Goal: Transaction & Acquisition: Download file/media

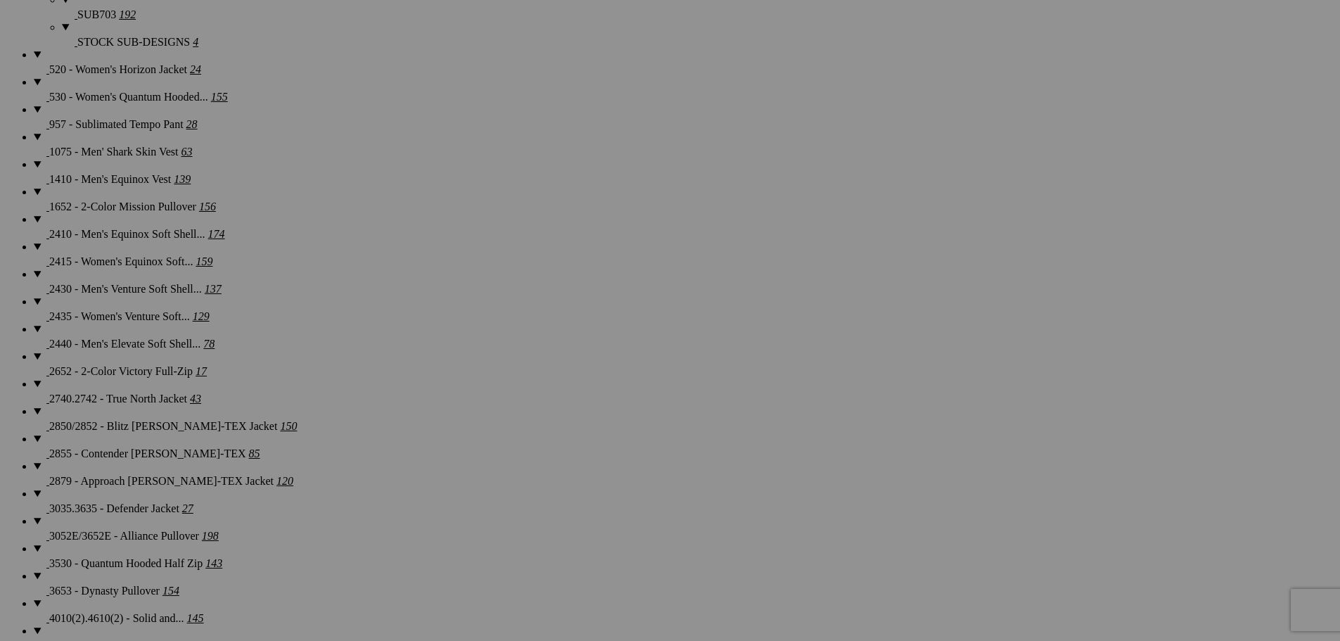
scroll to position [1267, 0]
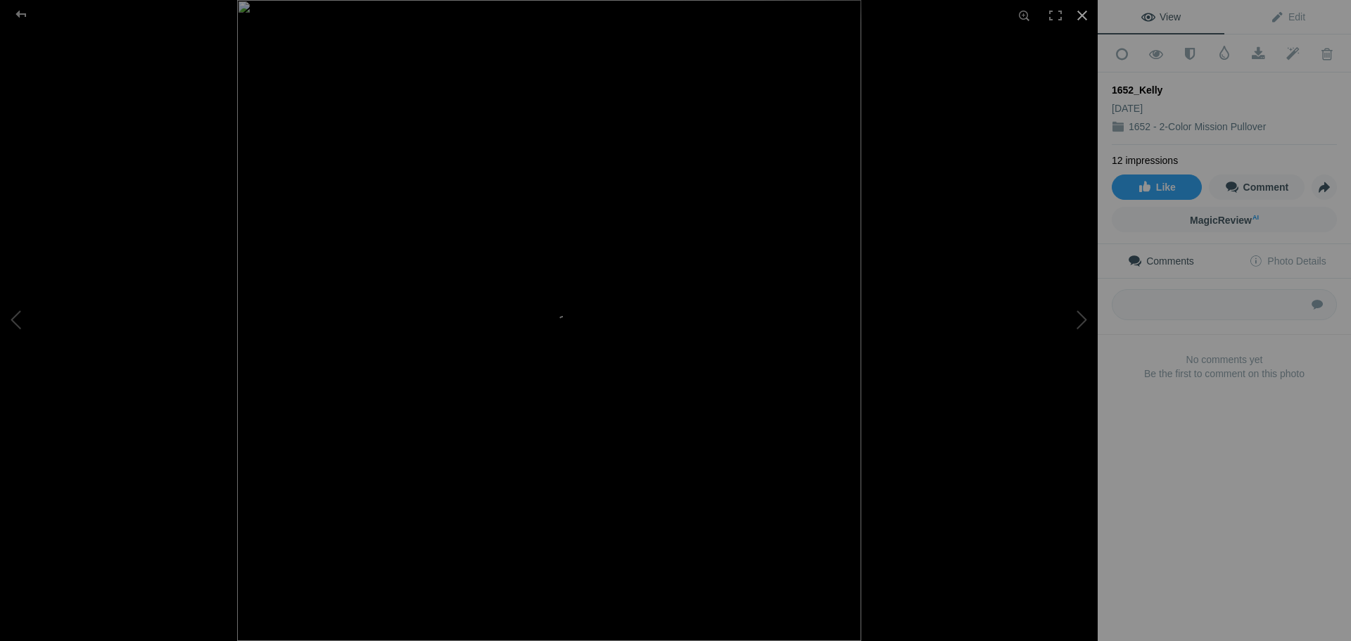
click at [1089, 15] on div at bounding box center [1082, 15] width 31 height 31
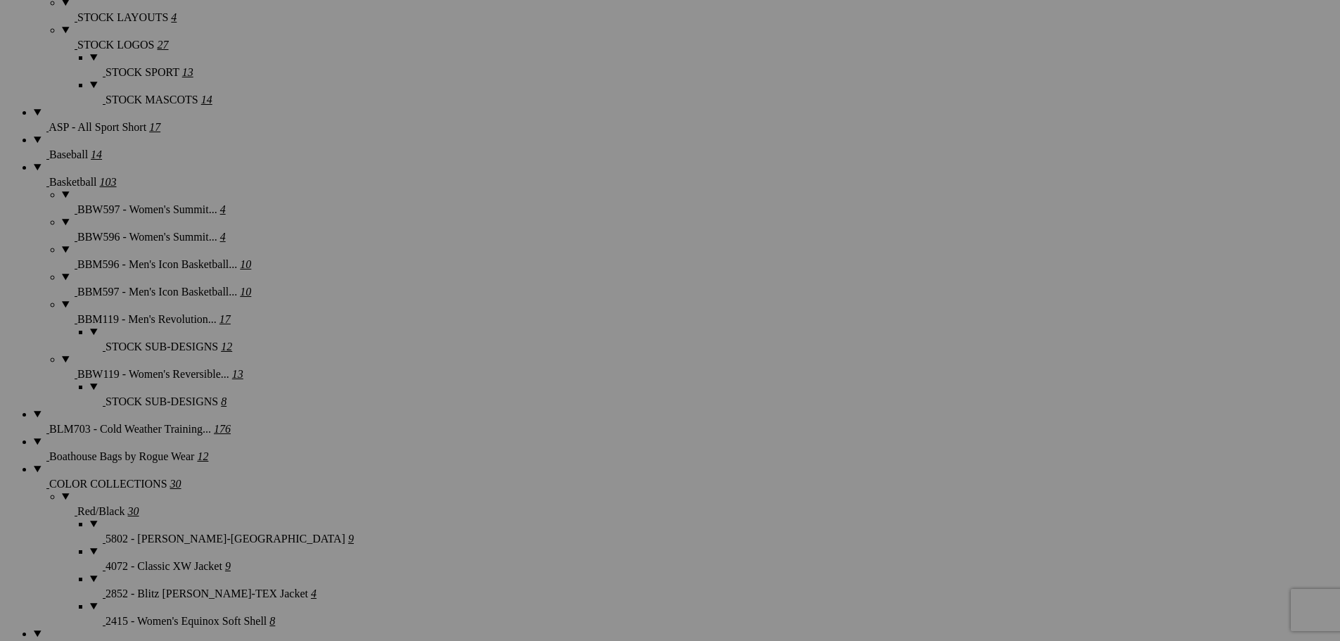
scroll to position [2322, 0]
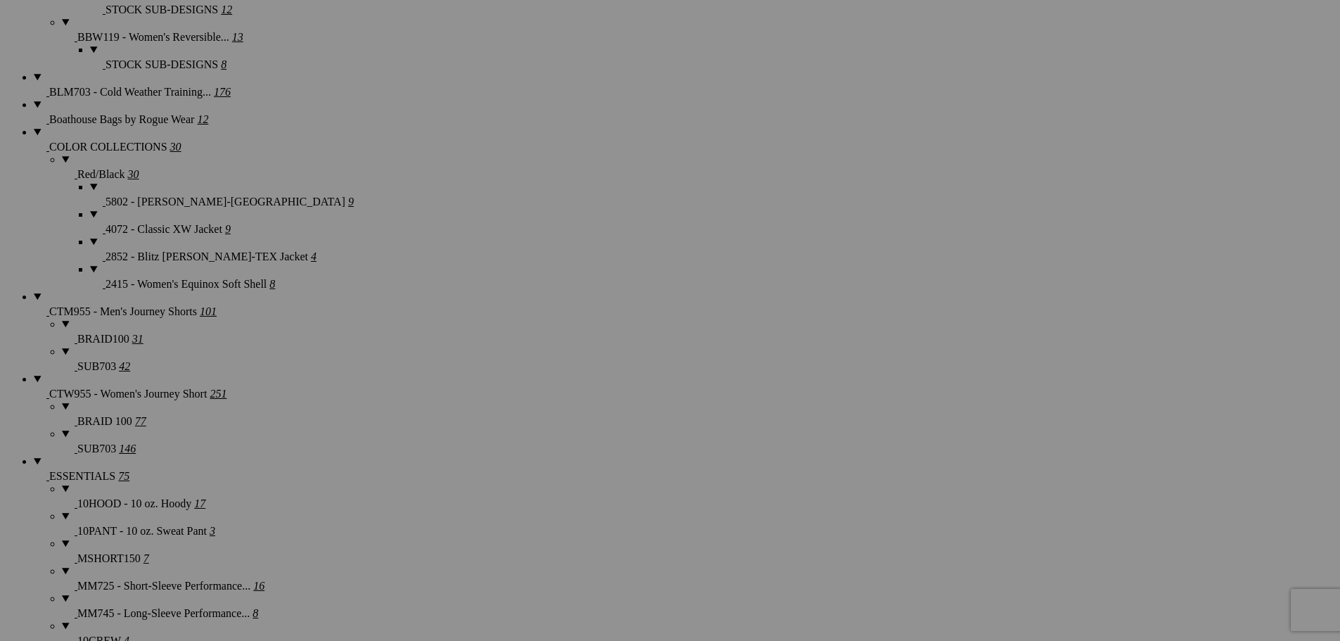
scroll to position [2744, 0]
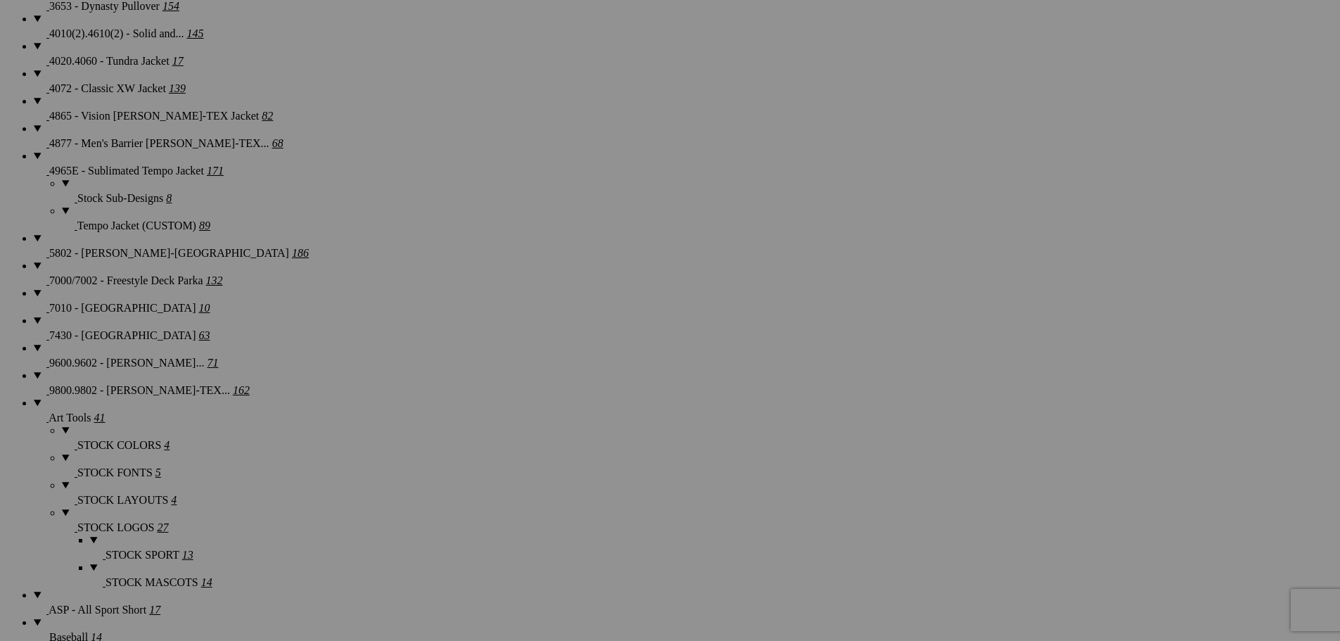
scroll to position [1689, 0]
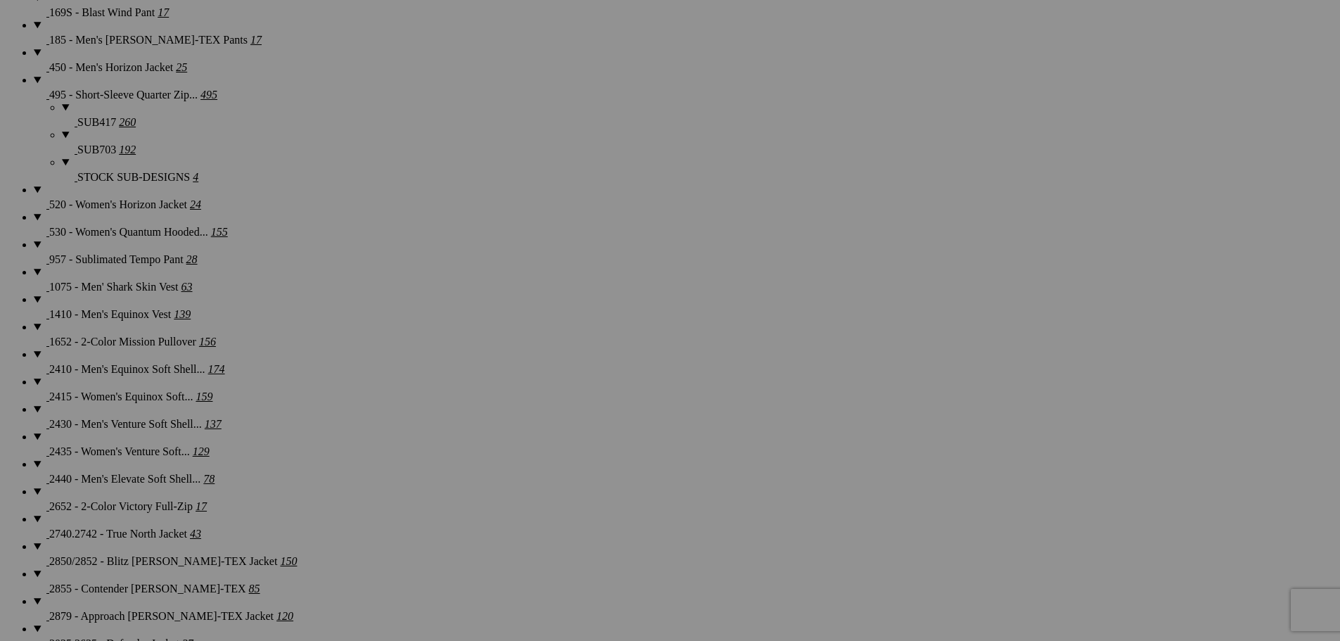
scroll to position [1126, 0]
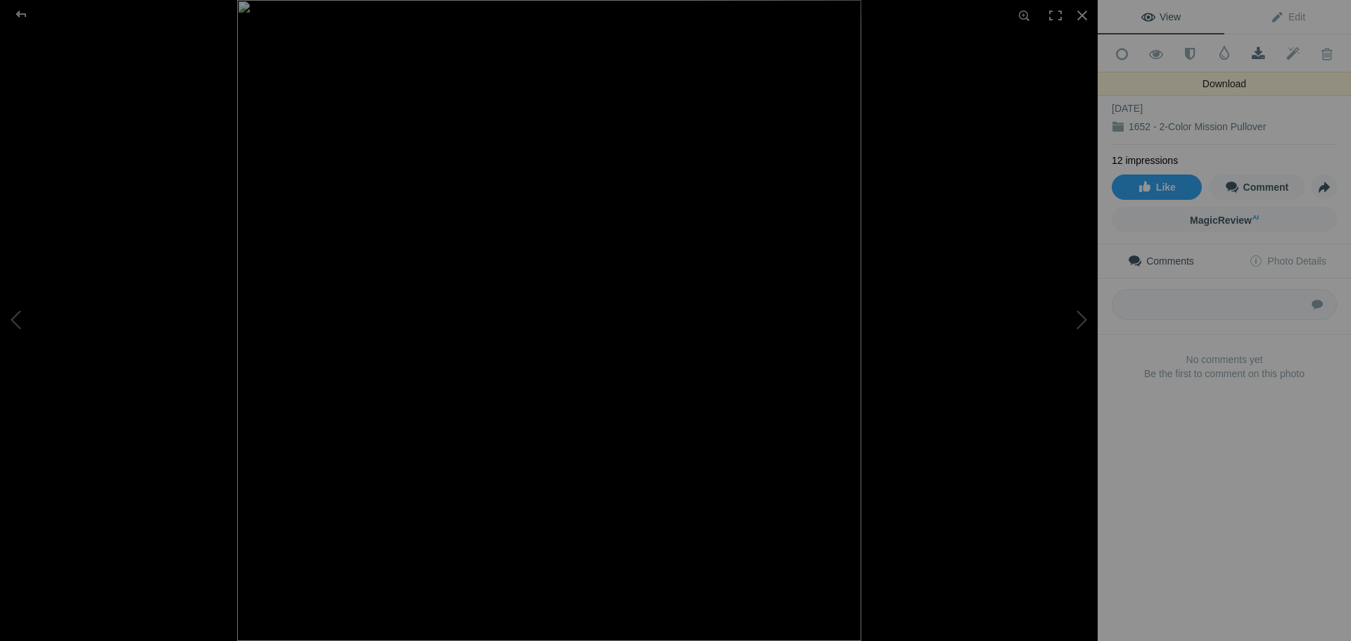
click at [1250, 52] on span at bounding box center [1258, 54] width 34 height 14
click at [982, 111] on div at bounding box center [786, 320] width 1098 height 641
click at [1075, 15] on div at bounding box center [1082, 15] width 31 height 31
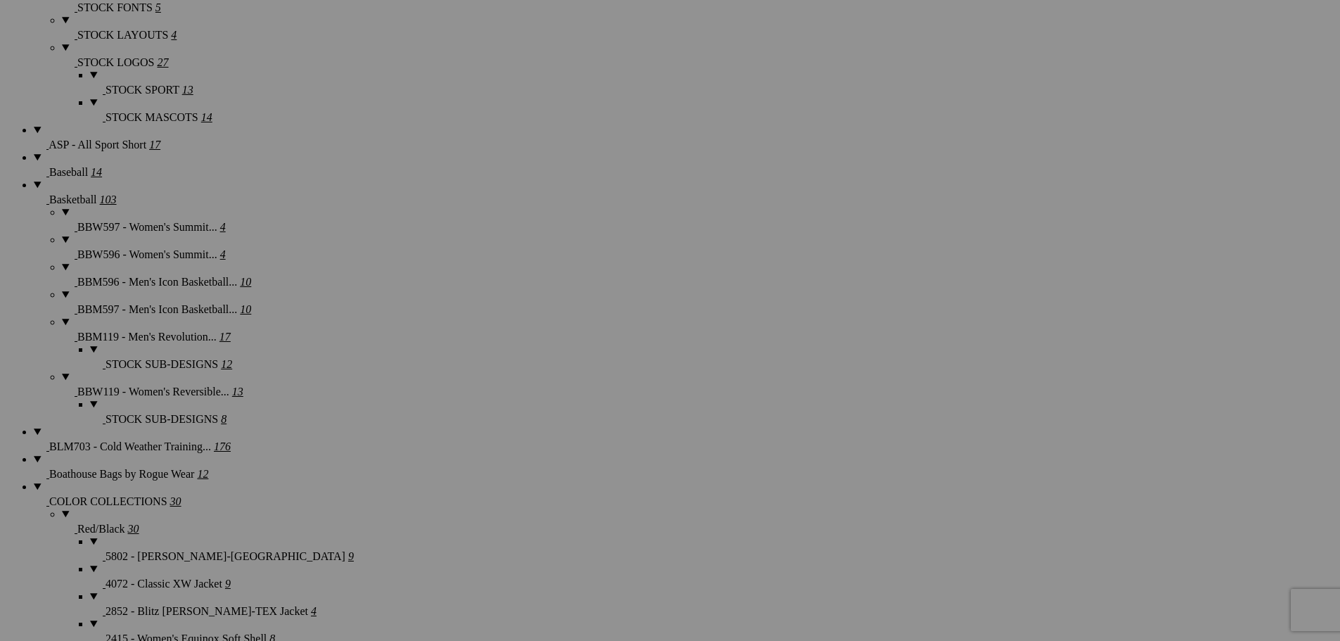
scroll to position [2322, 0]
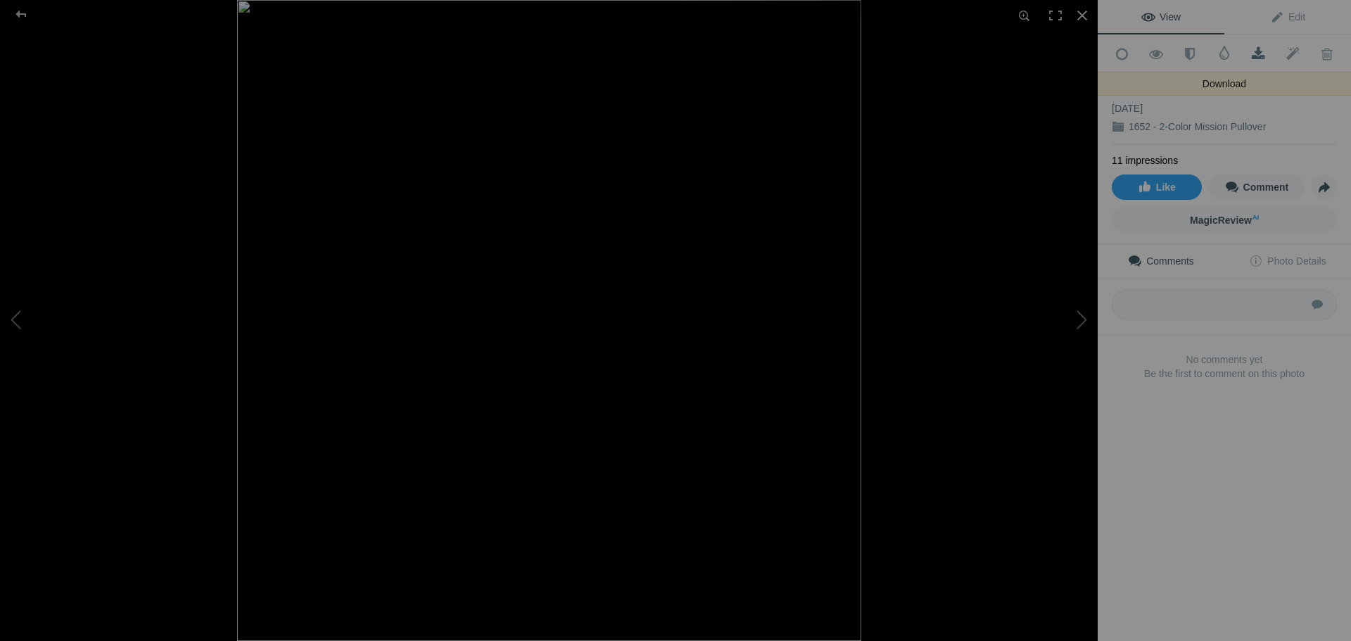
click at [1253, 53] on span at bounding box center [1258, 54] width 34 height 14
click at [1007, 73] on div at bounding box center [786, 320] width 1098 height 641
click at [1081, 14] on div at bounding box center [1082, 15] width 31 height 31
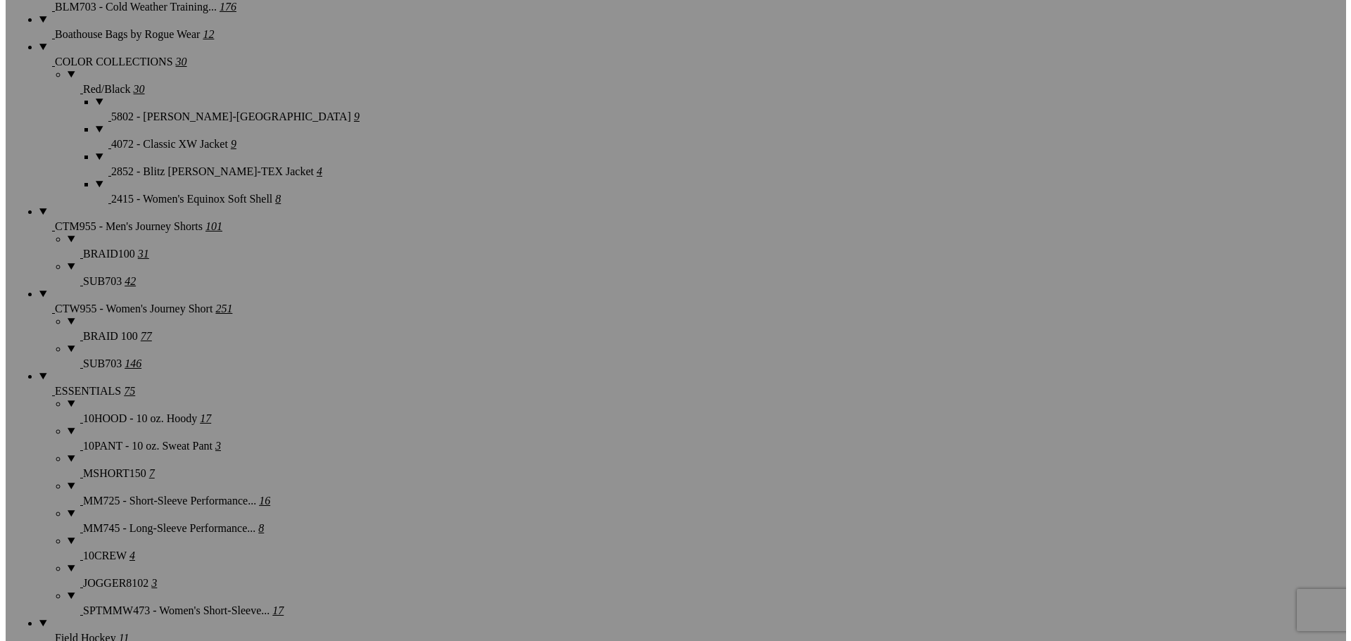
scroll to position [2744, 0]
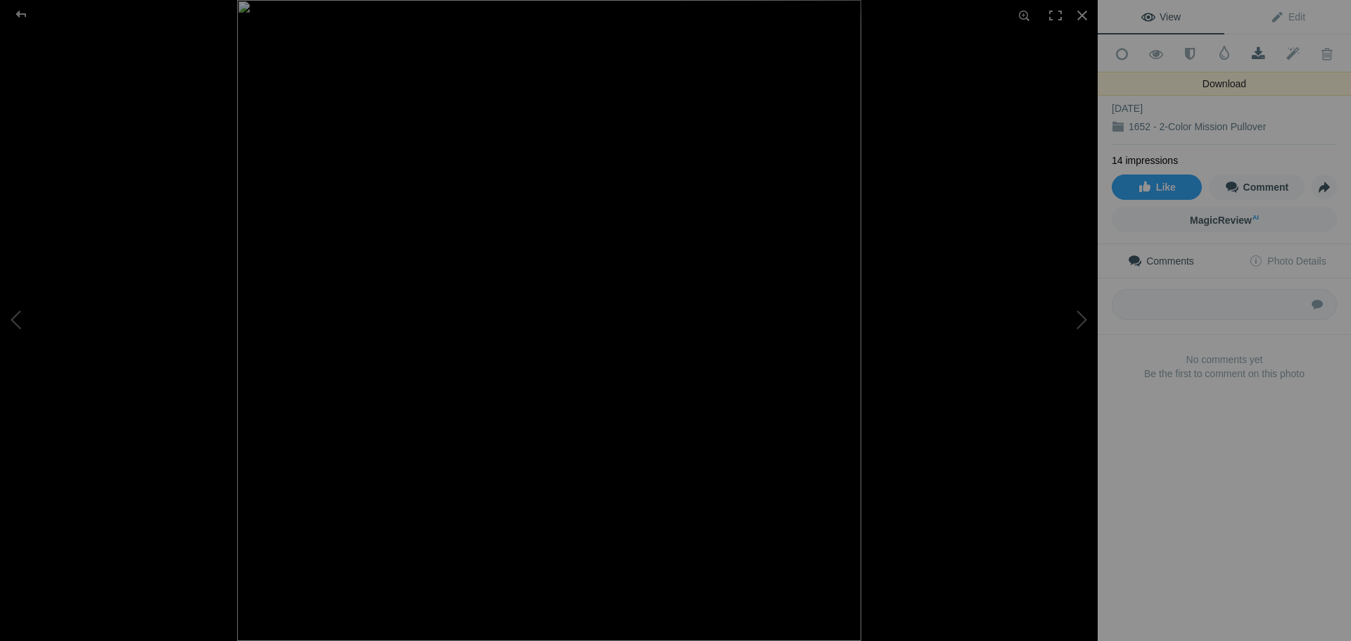
click at [1250, 51] on span at bounding box center [1258, 54] width 34 height 14
